Goal: Task Accomplishment & Management: Use online tool/utility

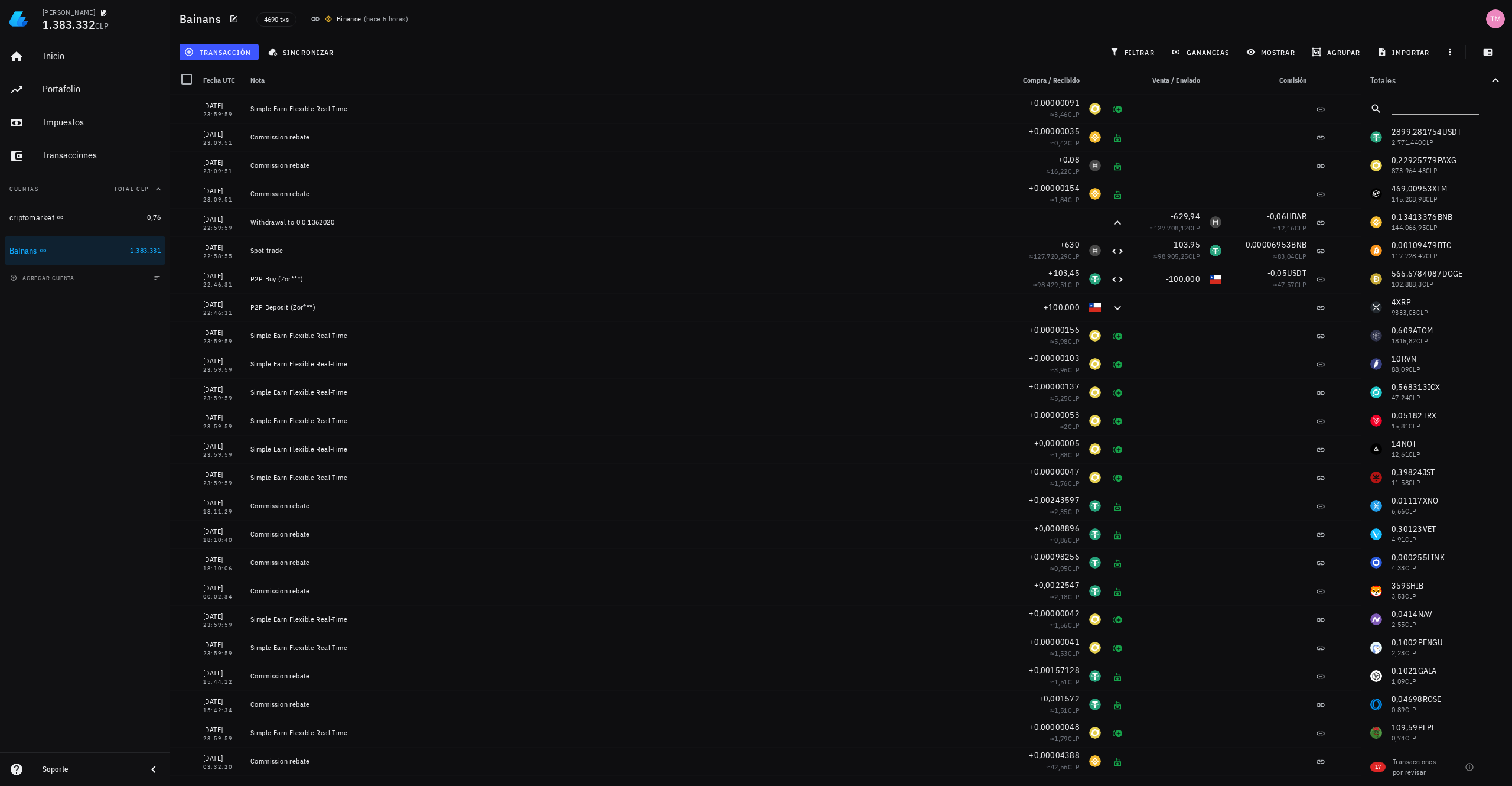
click at [58, 284] on div "agregar cuenta" at bounding box center [85, 278] width 170 height 26
click at [54, 281] on span "agregar cuenta" at bounding box center [44, 278] width 62 height 7
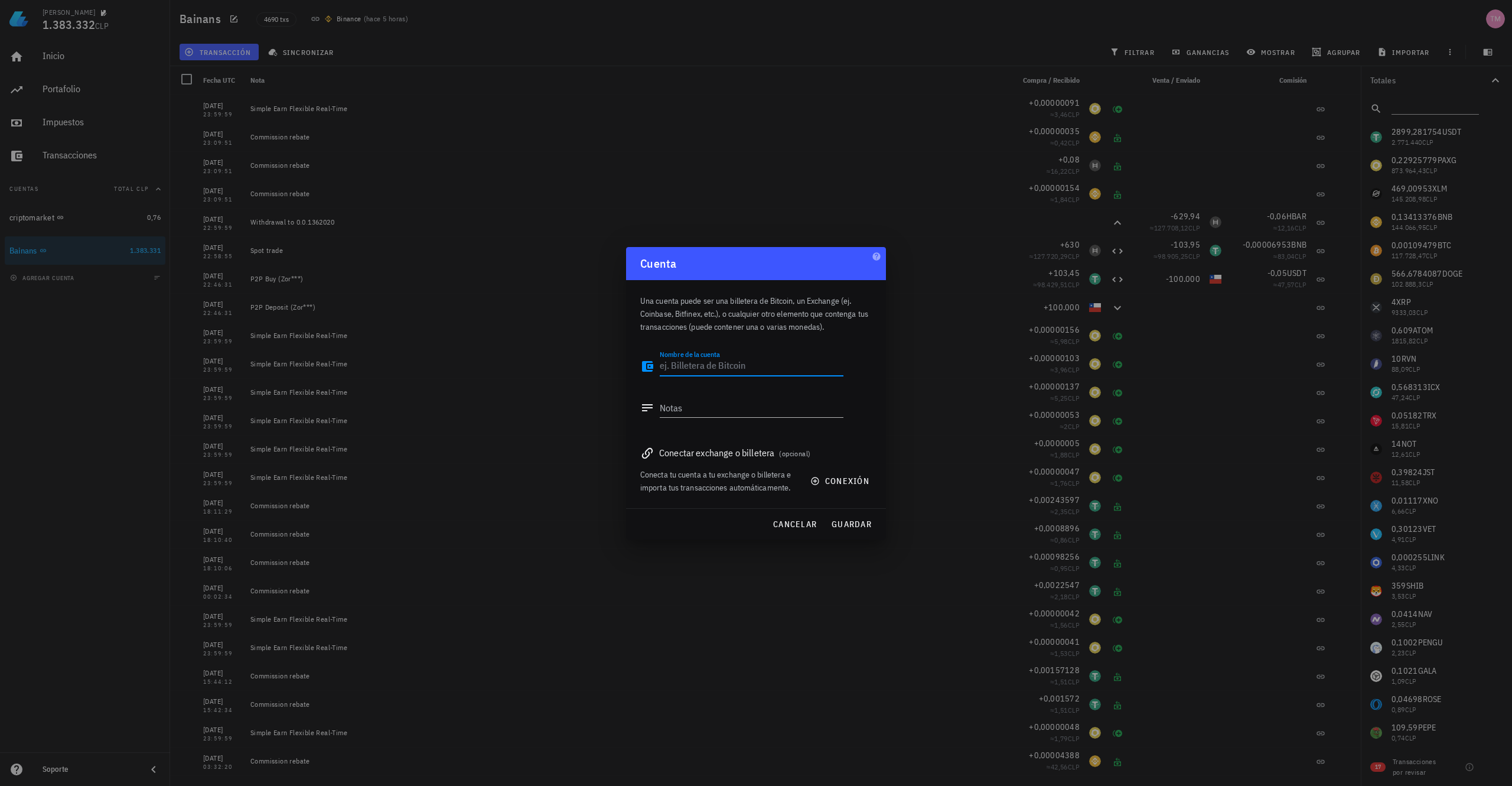
click at [803, 454] on span "(opcional)" at bounding box center [795, 454] width 31 height 9
click at [829, 482] on span "conexión" at bounding box center [841, 480] width 57 height 11
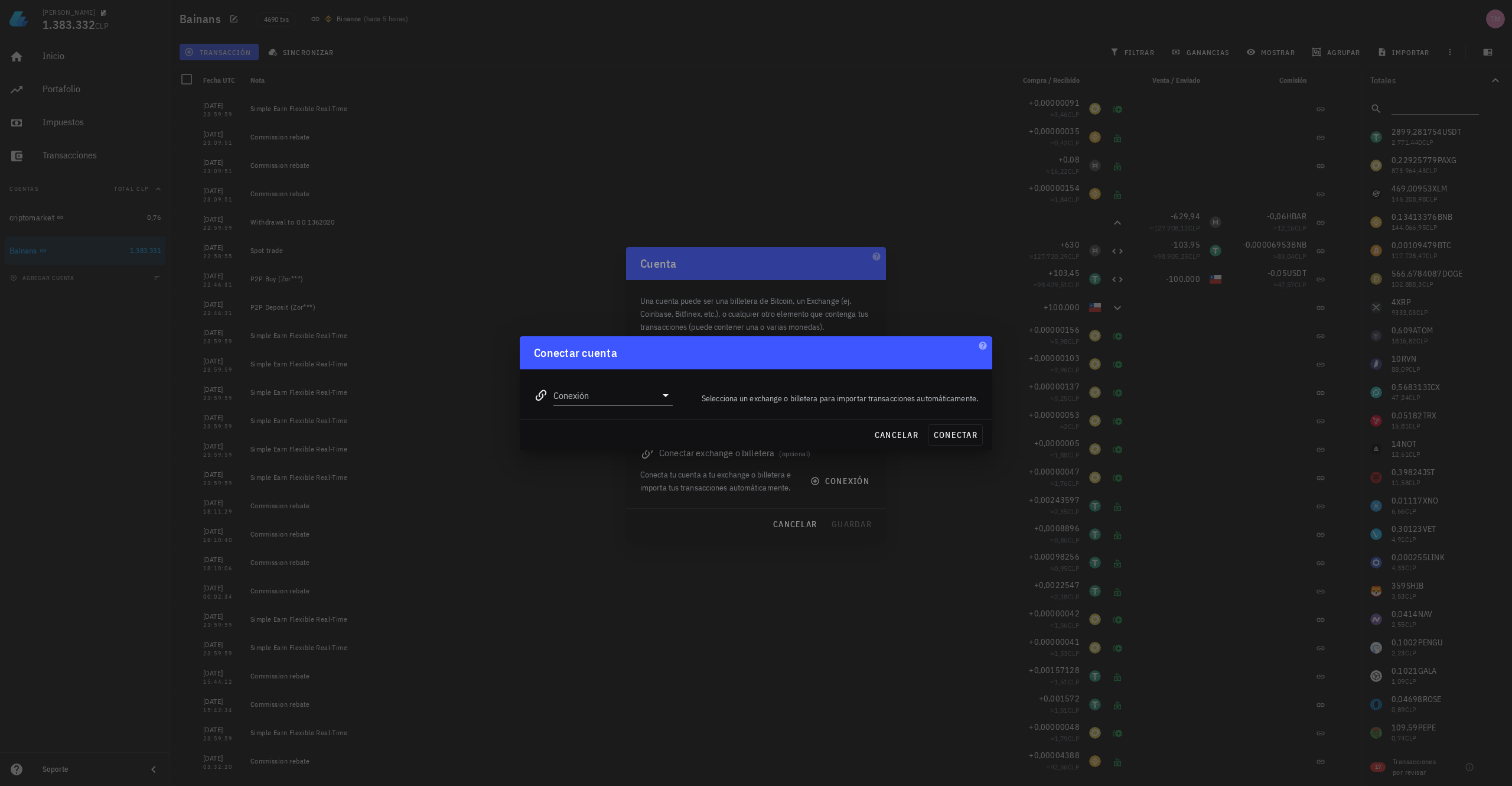
click at [622, 402] on input "Conexión" at bounding box center [605, 395] width 103 height 19
click at [629, 446] on div "MetaMask" at bounding box center [651, 447] width 129 height 11
type input "MetaMask"
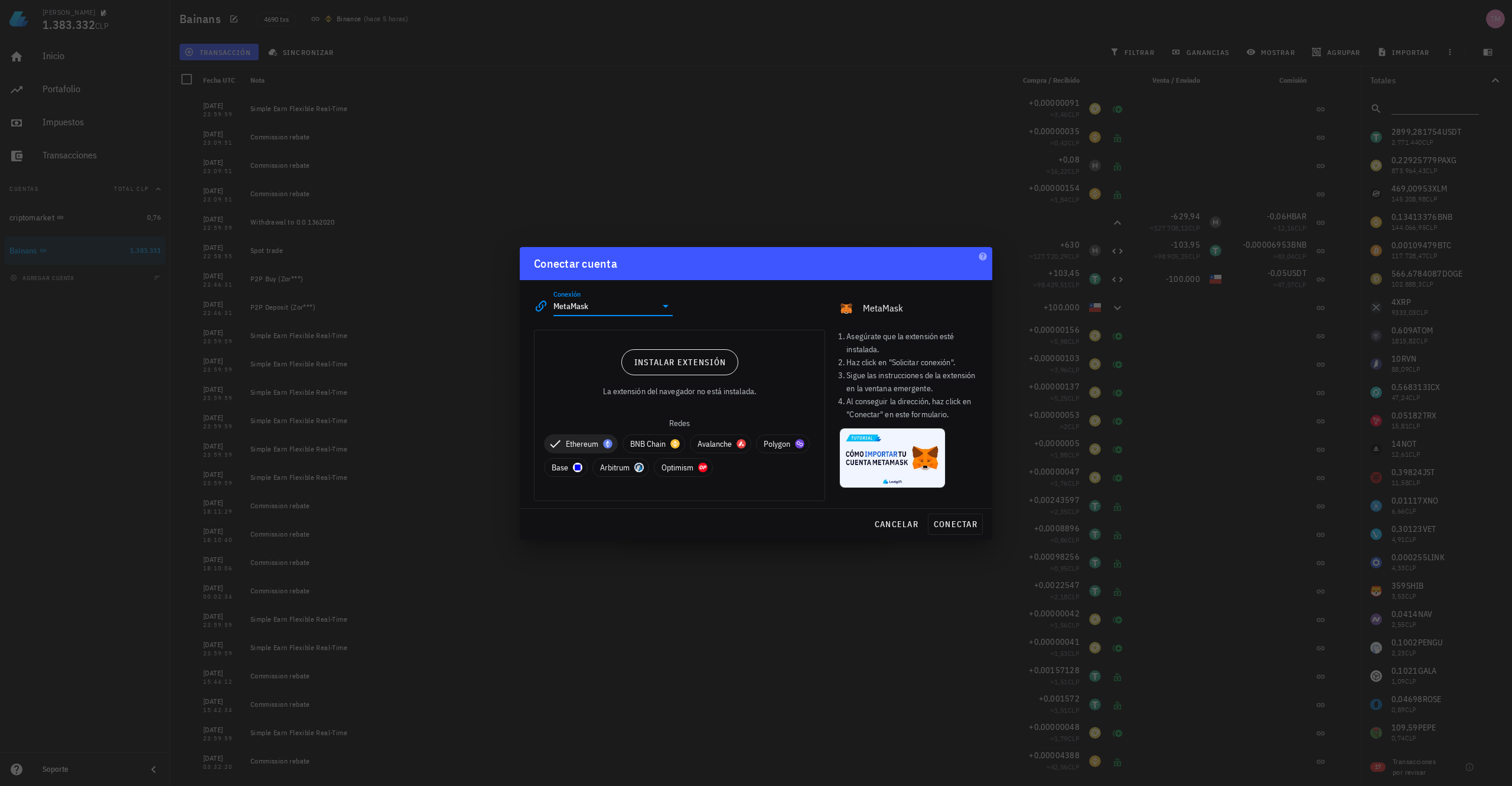
click at [664, 307] on icon at bounding box center [666, 306] width 14 height 14
click at [750, 307] on div "Conexión MetaMask editar MetaMask" at bounding box center [756, 301] width 459 height 42
click at [666, 307] on icon at bounding box center [665, 306] width 6 height 3
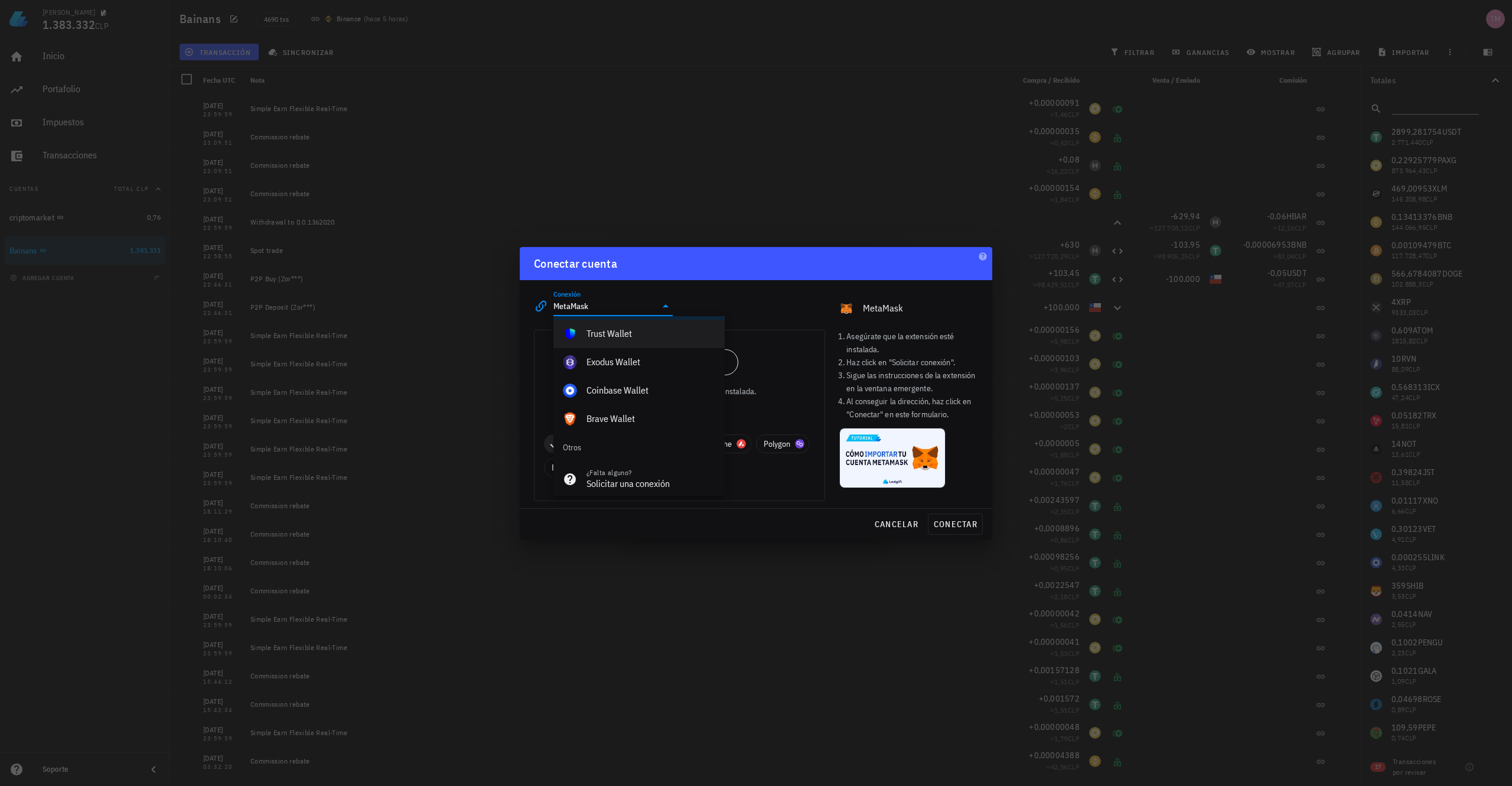
scroll to position [886, 0]
click at [639, 485] on div "¿Falta alguno? Solicitar una conexión" at bounding box center [651, 473] width 129 height 35
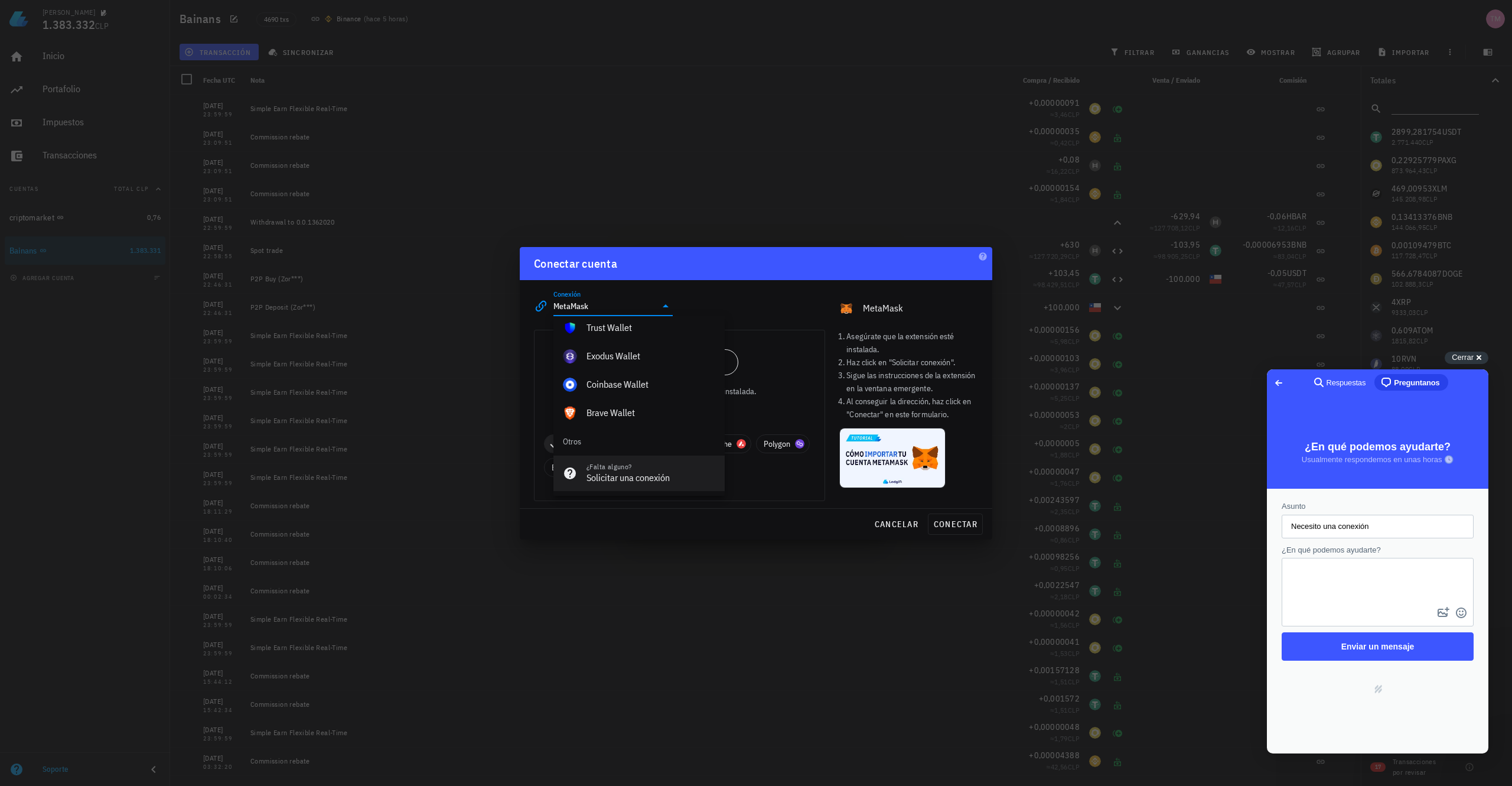
scroll to position [0, 0]
click at [1291, 385] on link "Go back" at bounding box center [1279, 383] width 29 height 17
